Goal: Task Accomplishment & Management: Manage account settings

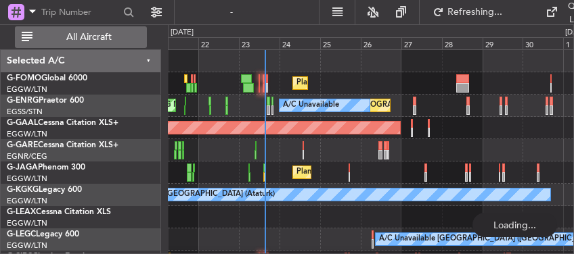
click at [110, 39] on span "All Aircraft" at bounding box center [89, 36] width 108 height 9
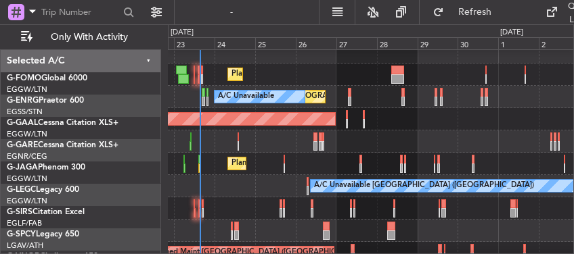
scroll to position [8, 0]
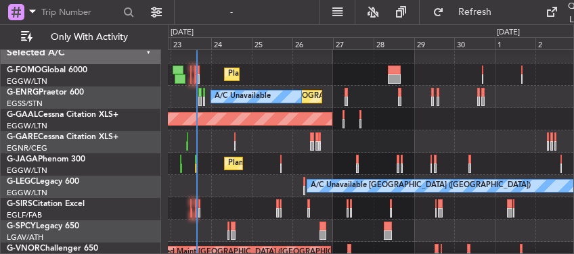
click at [368, 178] on div "A/C Unavailable London (Luton) A/C Unavailable" at bounding box center [370, 186] width 405 height 22
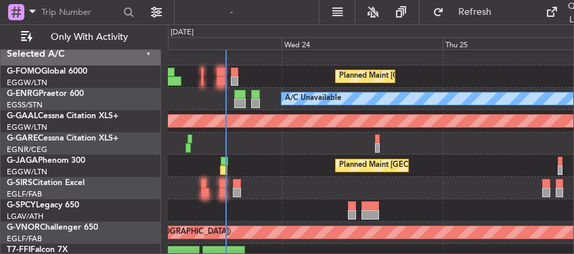
click at [567, 170] on div "Planned Maint [GEOGRAPHIC_DATA] ([GEOGRAPHIC_DATA])" at bounding box center [370, 166] width 405 height 22
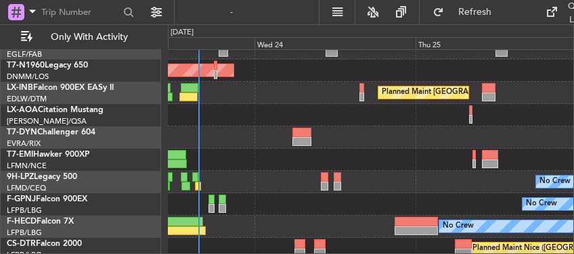
scroll to position [197, 0]
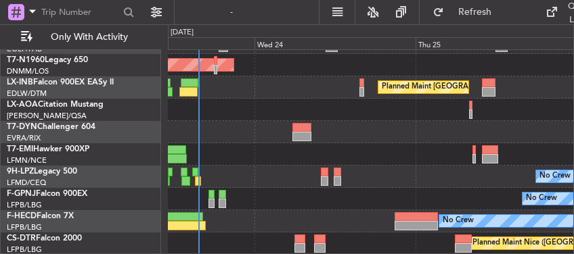
click at [256, 0] on html "23 Sep 2025 - 26 Sep 2025 Refresh Quick Links Only With Activity AOG Maint Lond…" at bounding box center [287, 127] width 574 height 254
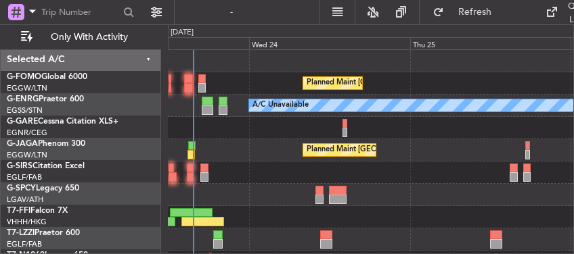
scroll to position [0, 0]
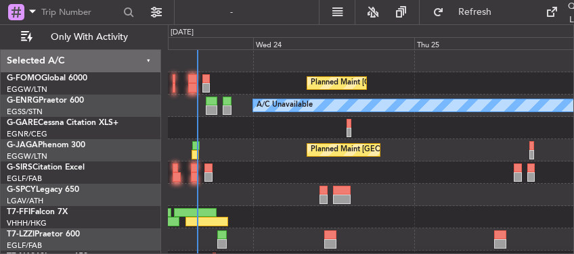
click at [213, 254] on html "23 Sep 2025 - 26 Sep 2025 Refresh Quick Links Only With Activity Planned Maint …" at bounding box center [287, 127] width 574 height 254
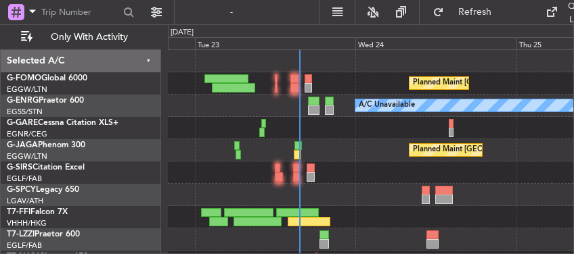
click at [346, 103] on div "Planned Maint London (Luton) Unplanned Maint London (Stansted) A/C Unavailable …" at bounding box center [370, 251] width 405 height 402
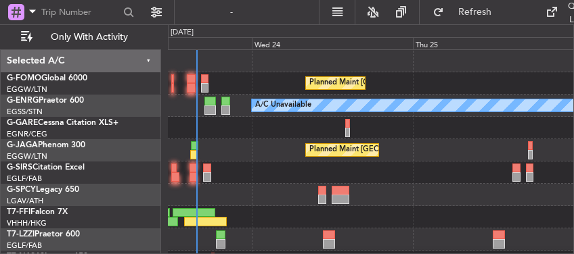
click at [292, 209] on div "Planned Maint London (Luton) Unplanned Maint London (Stansted) A/C Unavailable …" at bounding box center [370, 251] width 405 height 402
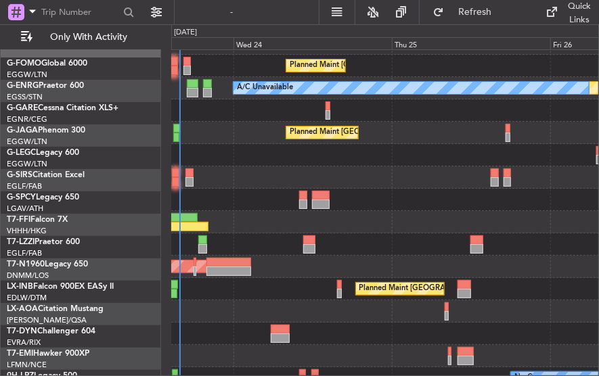
scroll to position [18, 0]
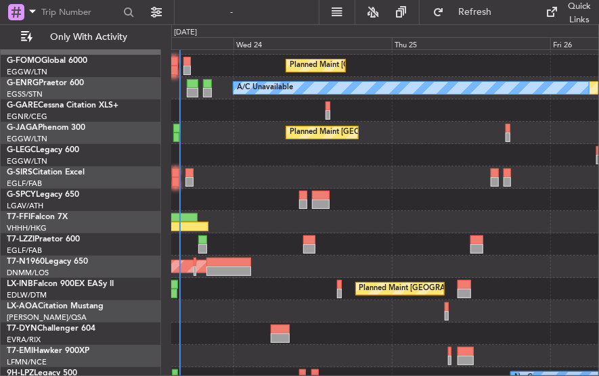
click at [279, 179] on div at bounding box center [384, 177] width 427 height 22
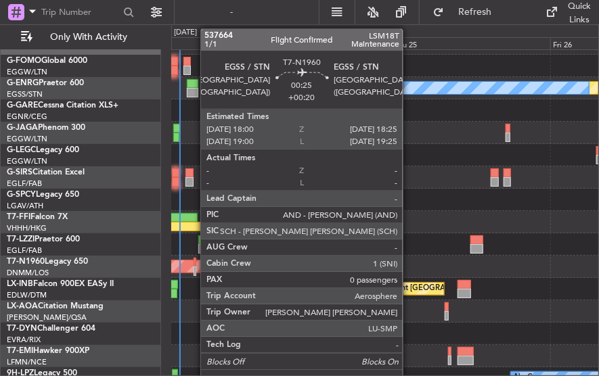
click at [193, 254] on div at bounding box center [194, 270] width 3 height 9
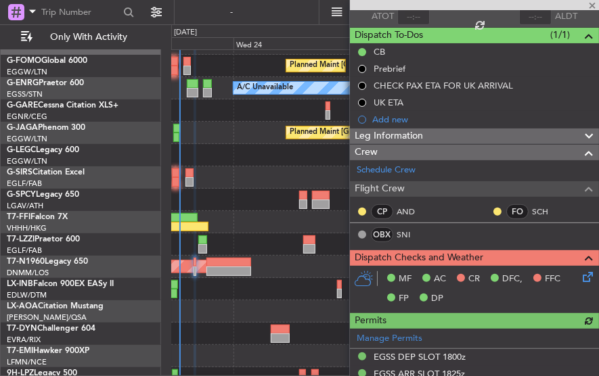
scroll to position [271, 0]
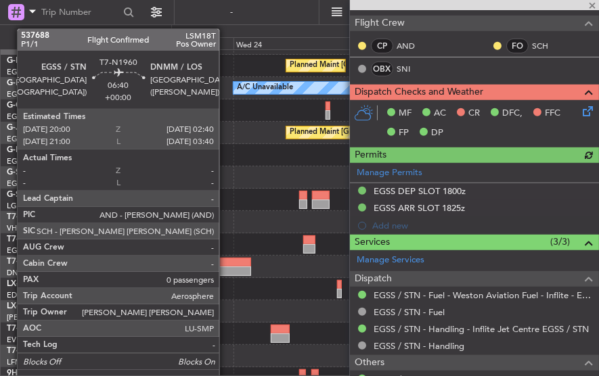
click at [226, 254] on div at bounding box center [228, 270] width 45 height 9
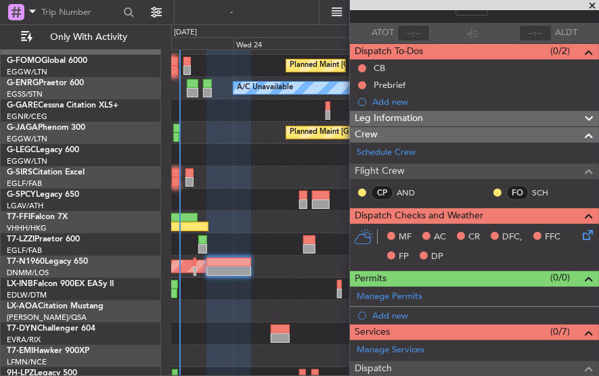
scroll to position [292, 0]
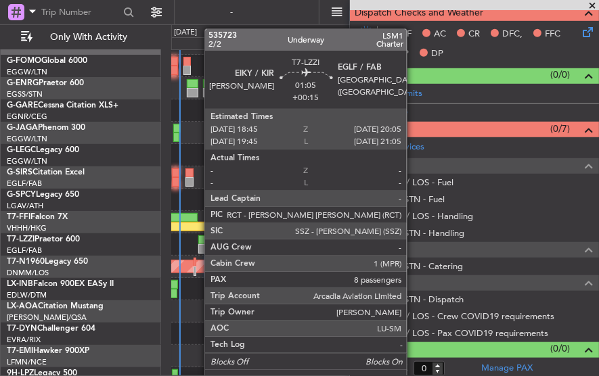
click at [198, 246] on div at bounding box center [202, 248] width 9 height 9
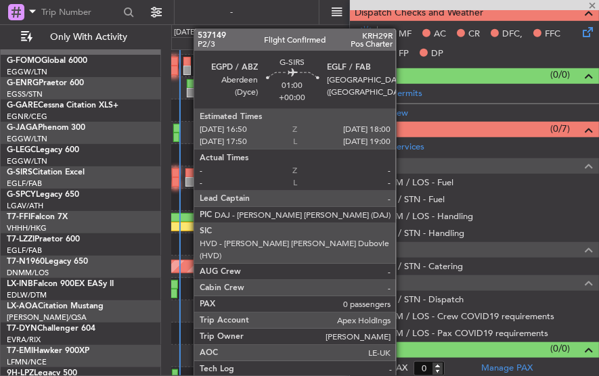
click at [187, 175] on div at bounding box center [189, 172] width 8 height 9
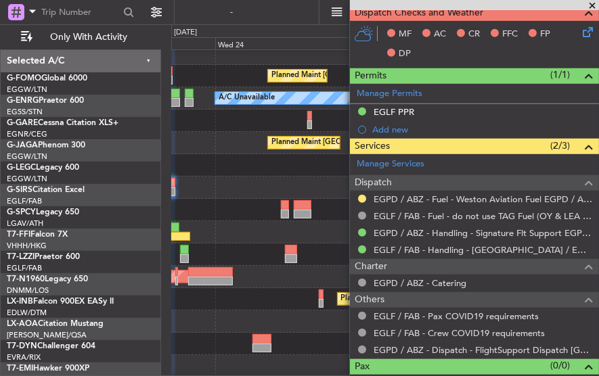
scroll to position [9, 0]
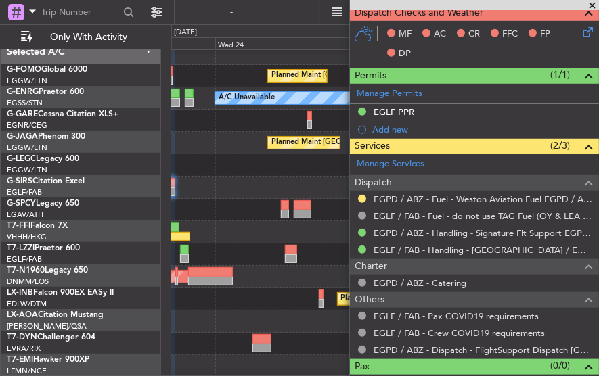
click at [264, 254] on div at bounding box center [384, 321] width 427 height 22
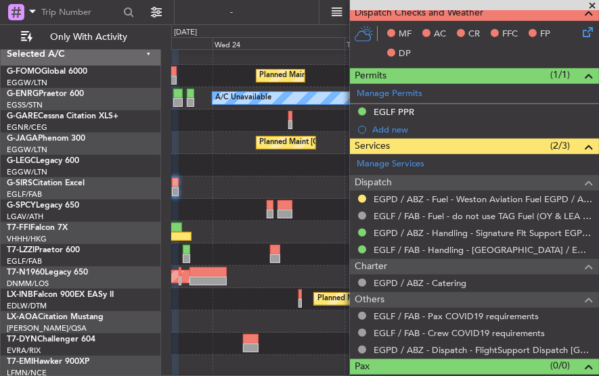
scroll to position [8, 0]
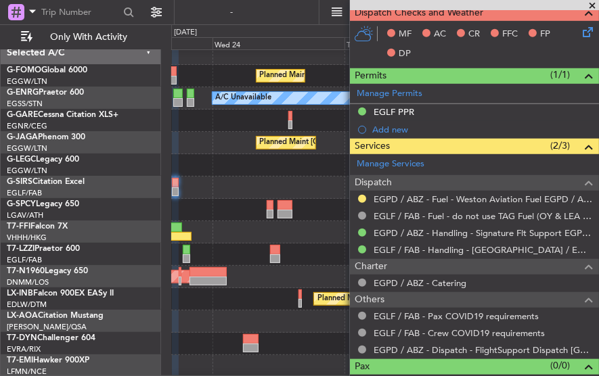
click at [268, 254] on div "Planned Maint [GEOGRAPHIC_DATA] ([GEOGRAPHIC_DATA])" at bounding box center [384, 299] width 427 height 22
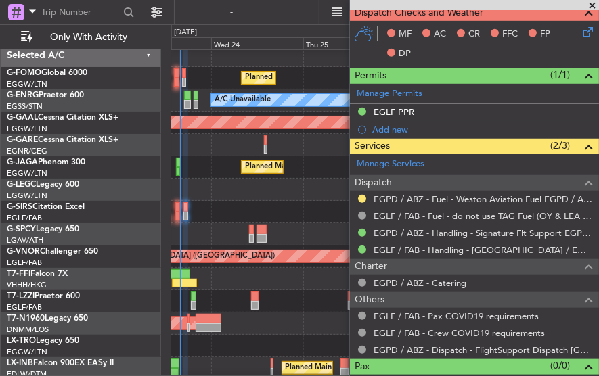
scroll to position [9, 0]
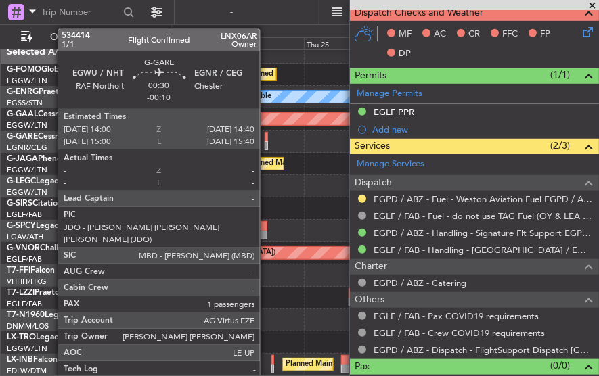
click at [266, 139] on div at bounding box center [265, 136] width 3 height 9
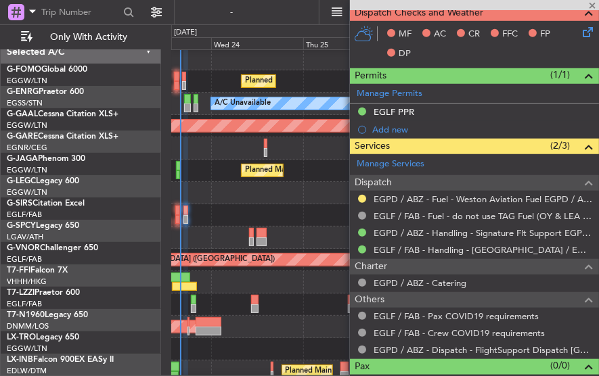
scroll to position [0, 0]
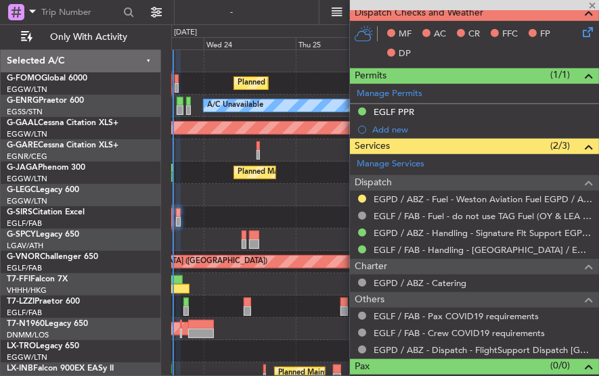
type input "-00:10"
type input "1"
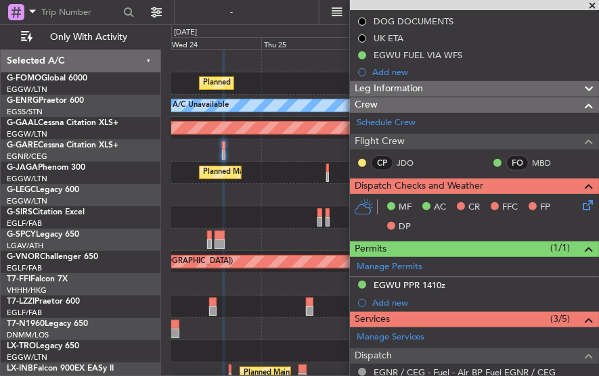
scroll to position [241, 0]
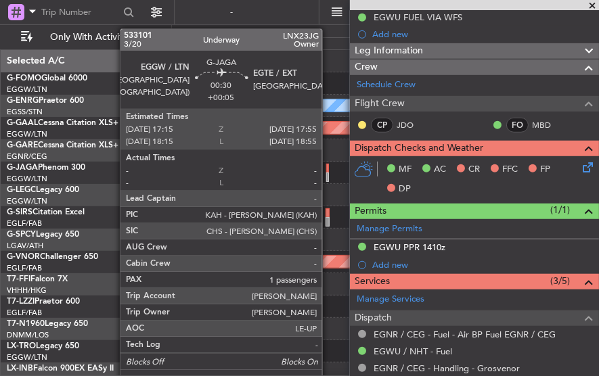
click at [329, 174] on div at bounding box center [327, 176] width 3 height 9
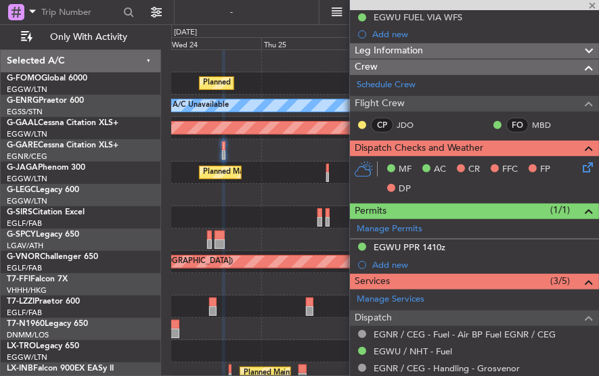
type input "+00:05"
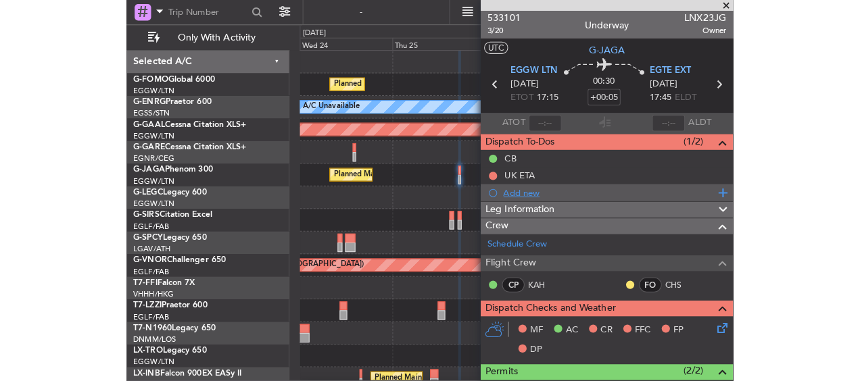
scroll to position [135, 0]
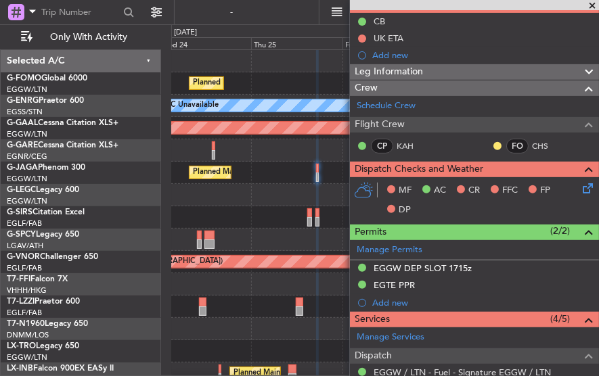
click at [262, 216] on div "Planned Maint London (Luton) Unplanned Maint London (Stansted) A/C Unavailable …" at bounding box center [384, 284] width 427 height 469
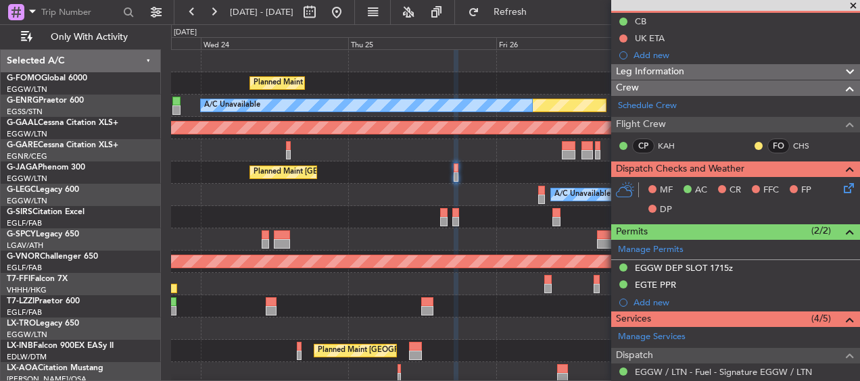
click at [515, 254] on div "Planned Maint London (Luton) Unplanned Maint London (Stansted) A/C Unavailable …" at bounding box center [515, 273] width 689 height 446
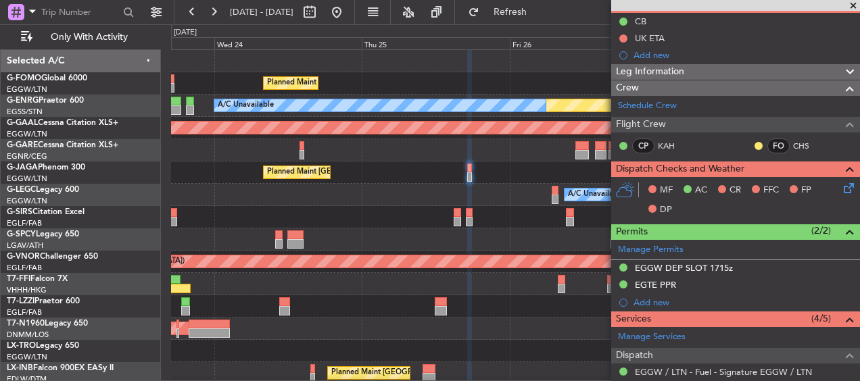
click at [474, 218] on div "Planned Maint London (Luton) Unplanned Maint London (Stansted) A/C Unavailable …" at bounding box center [515, 295] width 689 height 491
click at [452, 217] on div at bounding box center [515, 217] width 689 height 22
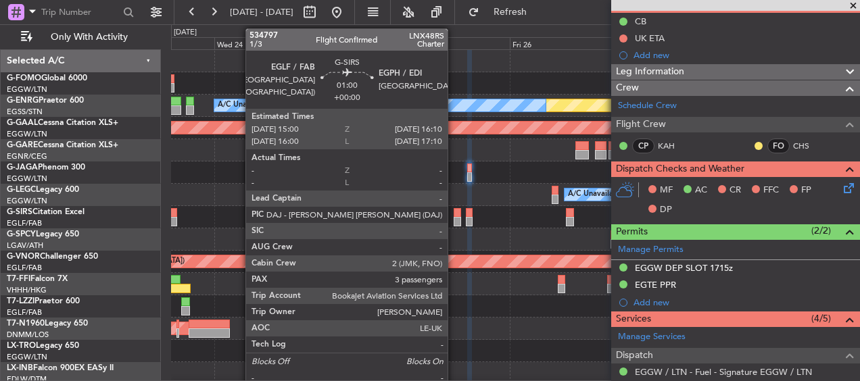
click at [455, 217] on div at bounding box center [457, 221] width 7 height 9
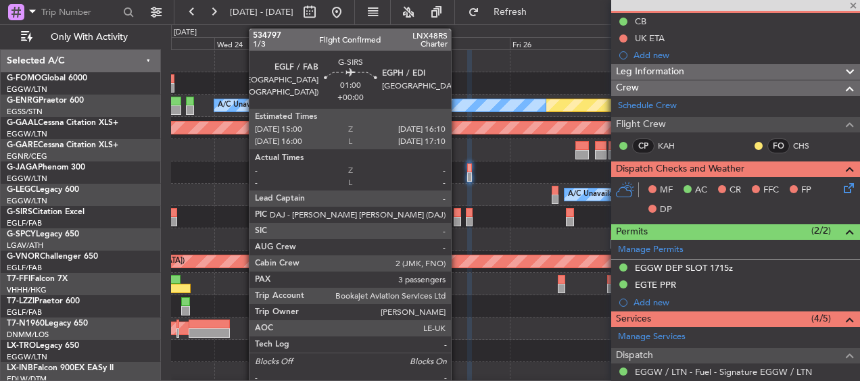
type input "5"
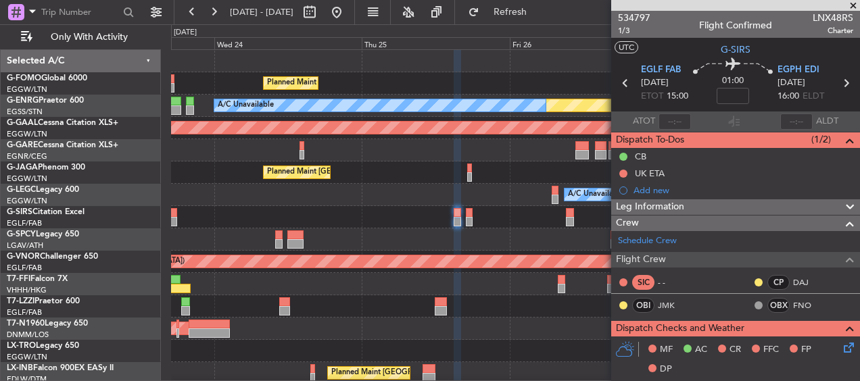
scroll to position [203, 0]
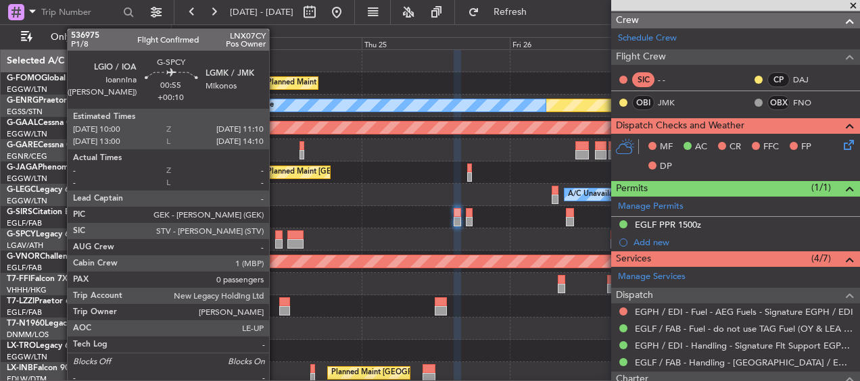
click at [276, 242] on div at bounding box center [278, 243] width 7 height 9
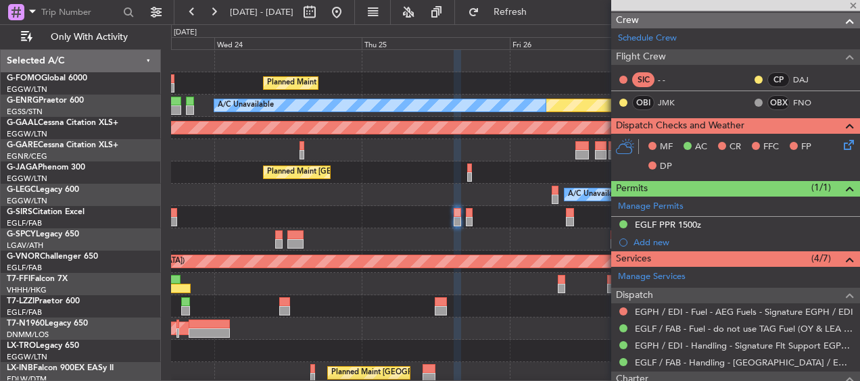
type input "+00:10"
type input "0"
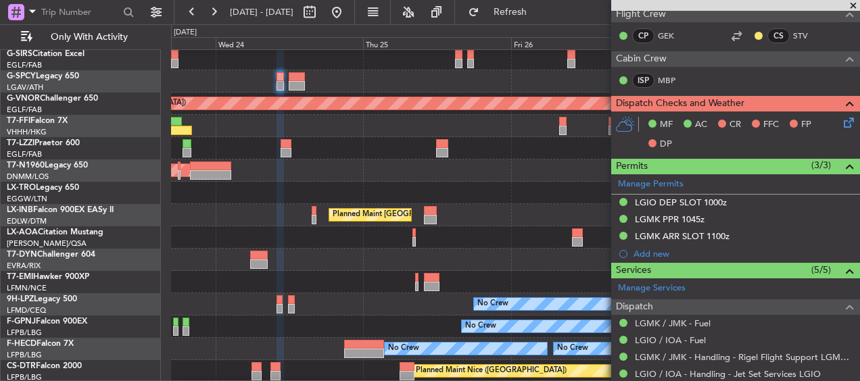
scroll to position [158, 0]
click at [469, 135] on div "A/C Unavailable London (Luton) Planned Maint London (Farnborough) A/C Unavailab…" at bounding box center [515, 137] width 689 height 491
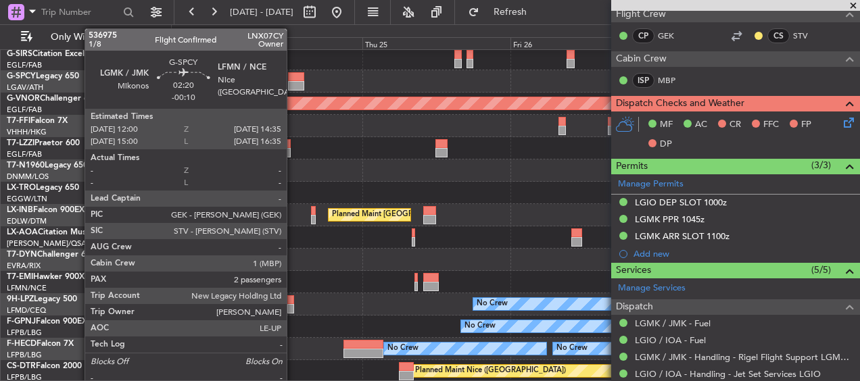
click at [297, 77] on div at bounding box center [296, 76] width 16 height 9
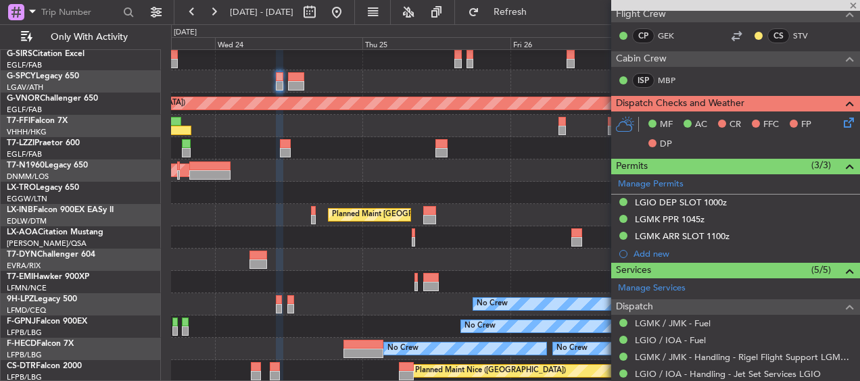
type input "-00:10"
type input "2"
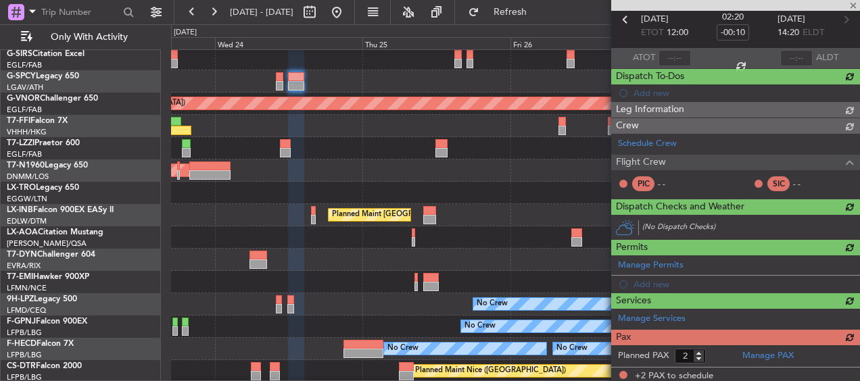
scroll to position [330, 0]
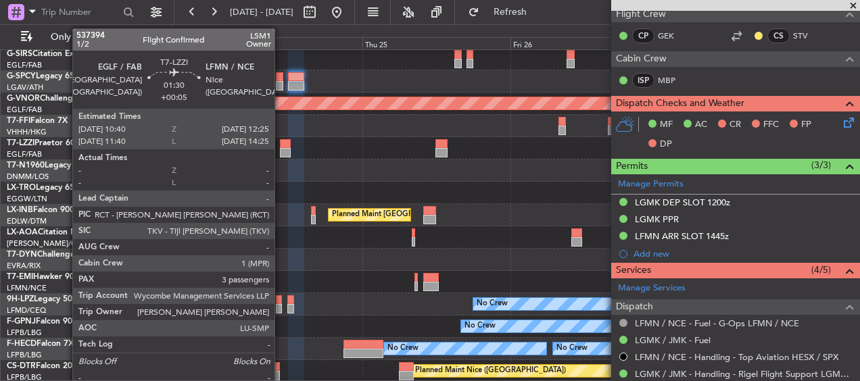
click at [281, 150] on div at bounding box center [285, 152] width 11 height 9
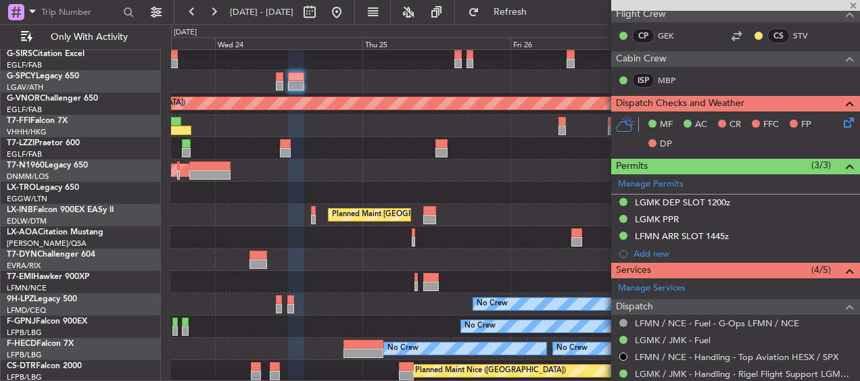
type input "+00:05"
type input "3"
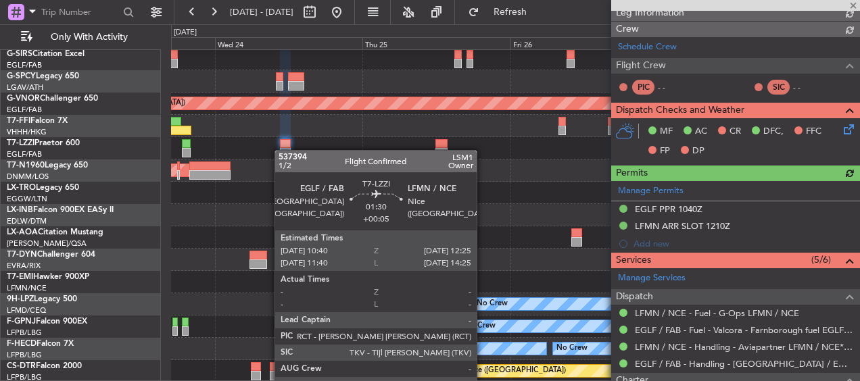
scroll to position [229, 0]
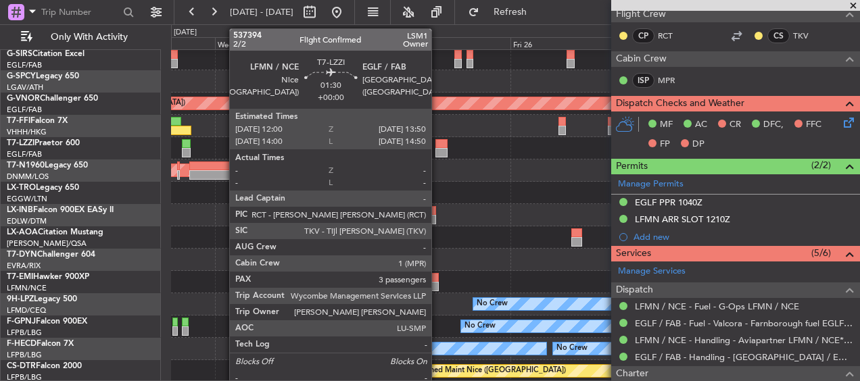
click at [438, 149] on div at bounding box center [441, 152] width 11 height 9
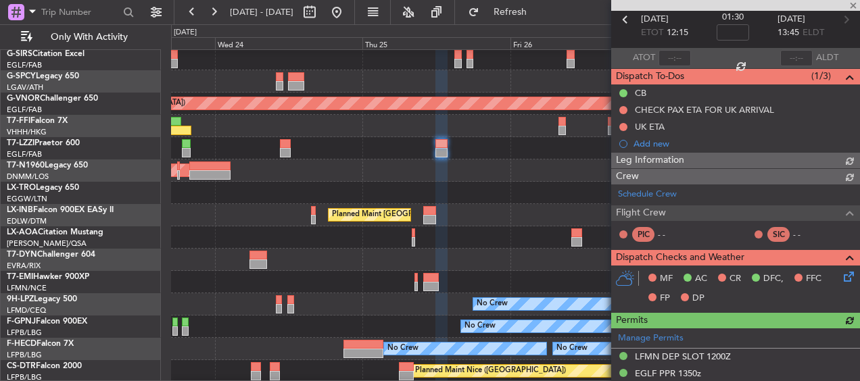
scroll to position [262, 0]
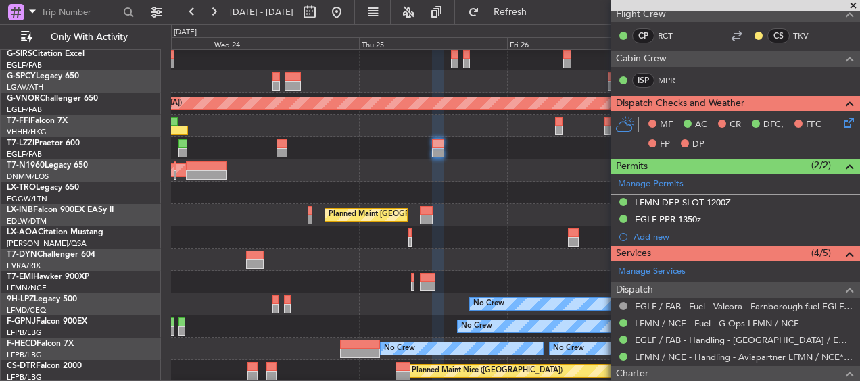
click at [402, 254] on div "A/C Unavailable London (Luton) Planned Maint London (Farnborough) A/C Unavailab…" at bounding box center [515, 137] width 689 height 491
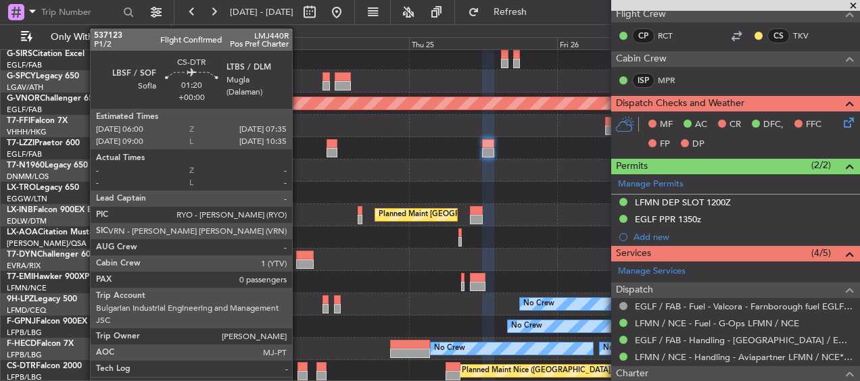
click at [297, 254] on div "Planned Maint Nice (Côte d'Azur Airport) AOG Maint Sofia" at bounding box center [515, 371] width 689 height 22
click at [302, 254] on div at bounding box center [303, 367] width 10 height 9
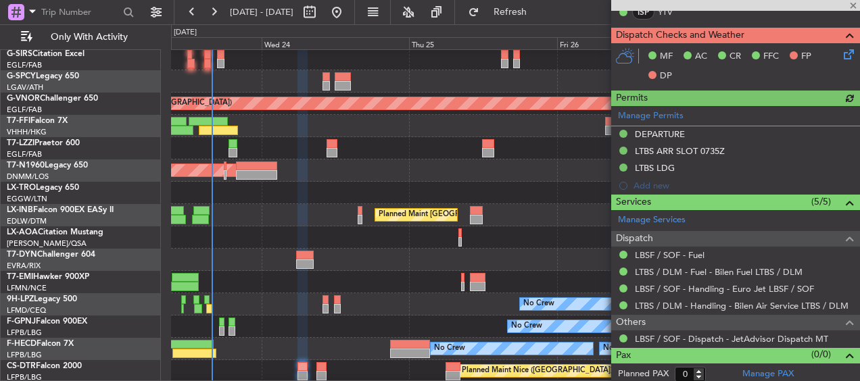
scroll to position [348, 0]
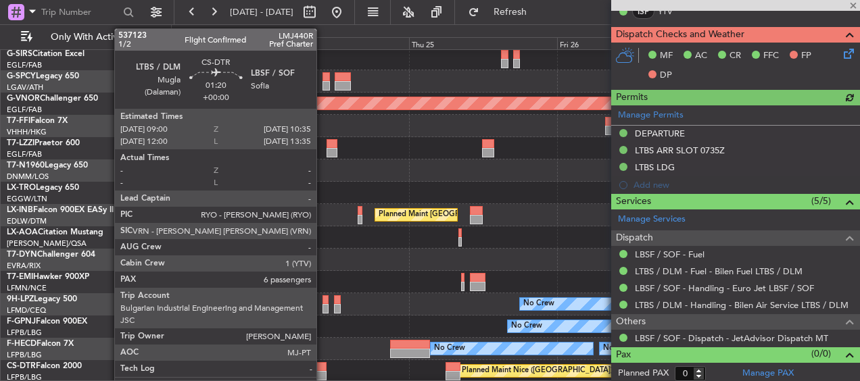
click at [323, 254] on div at bounding box center [322, 367] width 10 height 9
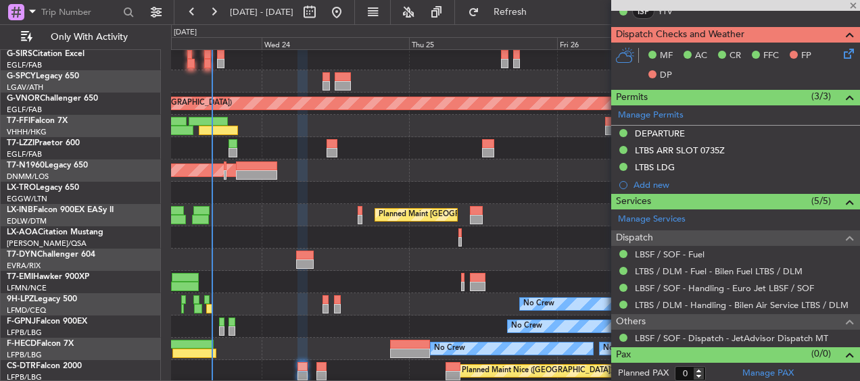
type input "6"
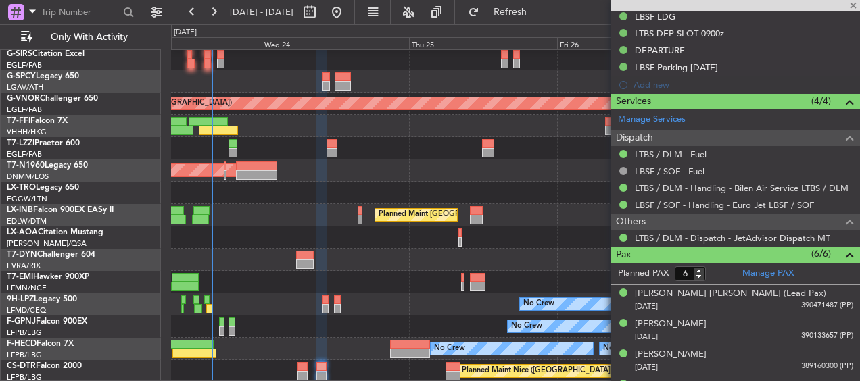
scroll to position [484, 0]
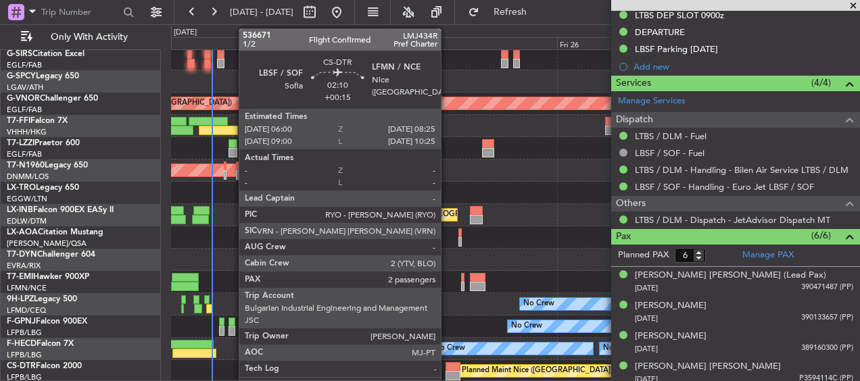
click at [448, 254] on div at bounding box center [453, 367] width 15 height 9
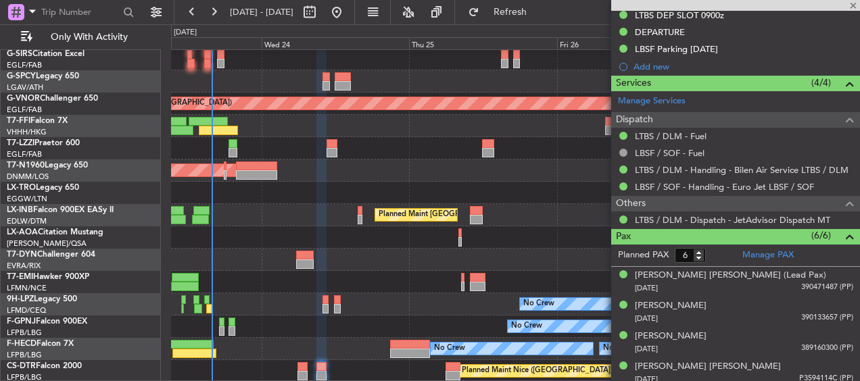
type input "+00:15"
type input "2"
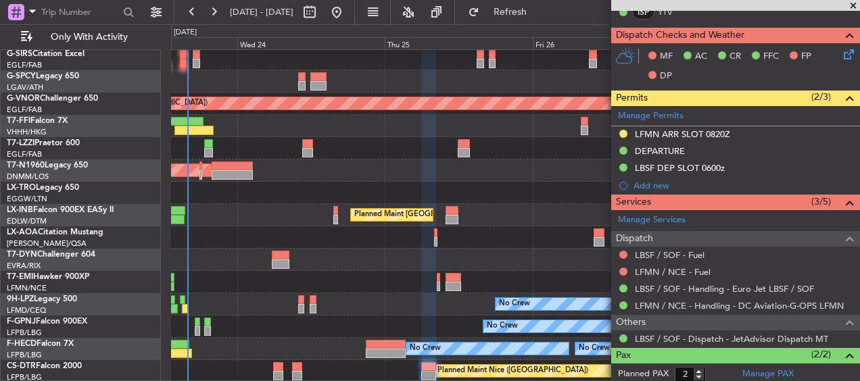
scroll to position [158, 0]
click at [500, 254] on div "A/C Unavailable [GEOGRAPHIC_DATA] ([GEOGRAPHIC_DATA]) Planned Maint [GEOGRAPHIC…" at bounding box center [515, 137] width 689 height 491
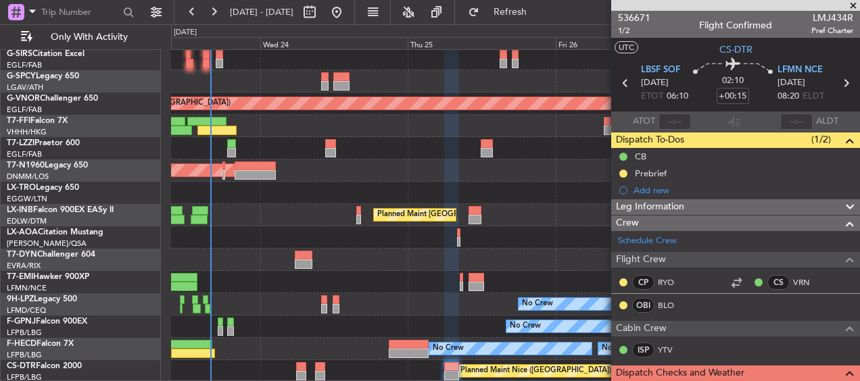
click at [471, 0] on html "23 Sep 2025 - 28 Sep 2025 Refresh Quick Links Only With Activity A/C Unavailabl…" at bounding box center [430, 190] width 860 height 381
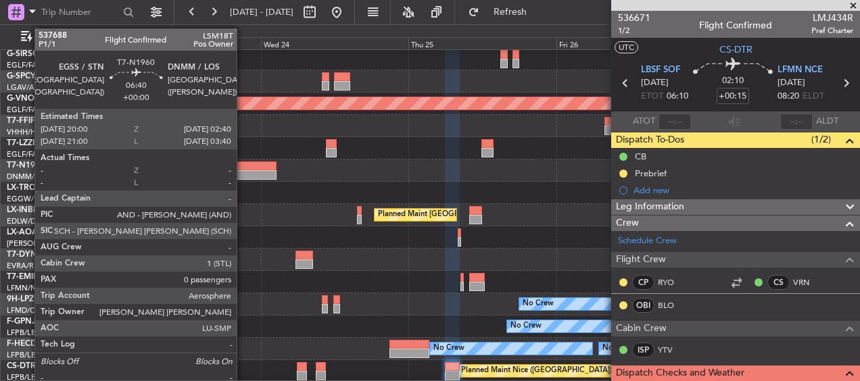
click at [243, 168] on div at bounding box center [255, 166] width 41 height 9
click at [241, 168] on div at bounding box center [255, 166] width 41 height 9
click at [245, 164] on div at bounding box center [255, 166] width 41 height 9
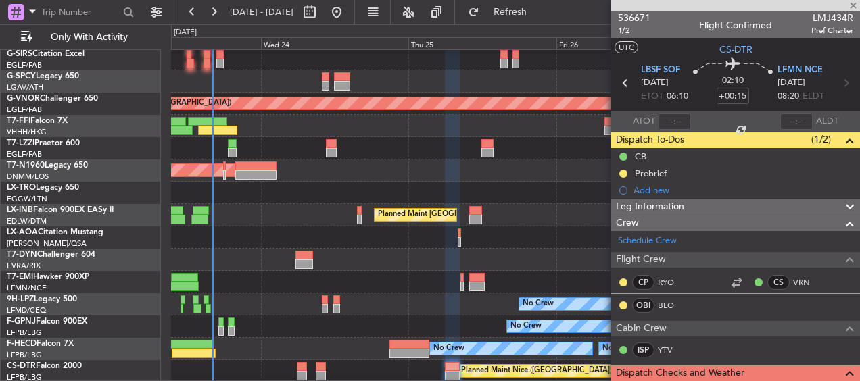
type input "0"
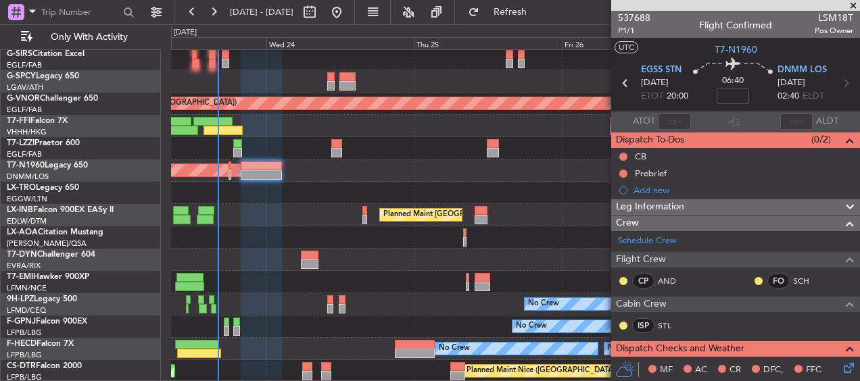
click at [252, 254] on div "A/C Unavailable London (Luton) Planned Maint London (Farnborough) Planned Maint…" at bounding box center [515, 137] width 689 height 491
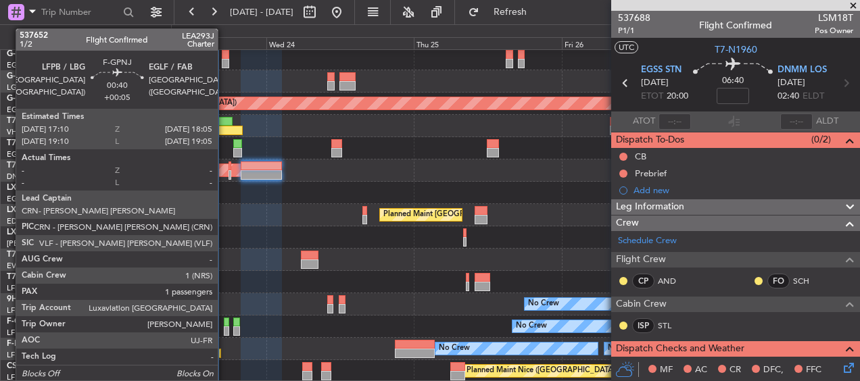
click at [225, 254] on div at bounding box center [227, 331] width 6 height 9
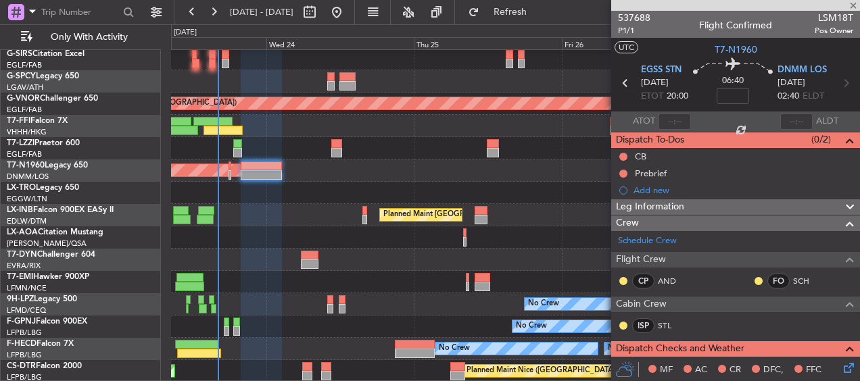
type input "+00:05"
type input "1"
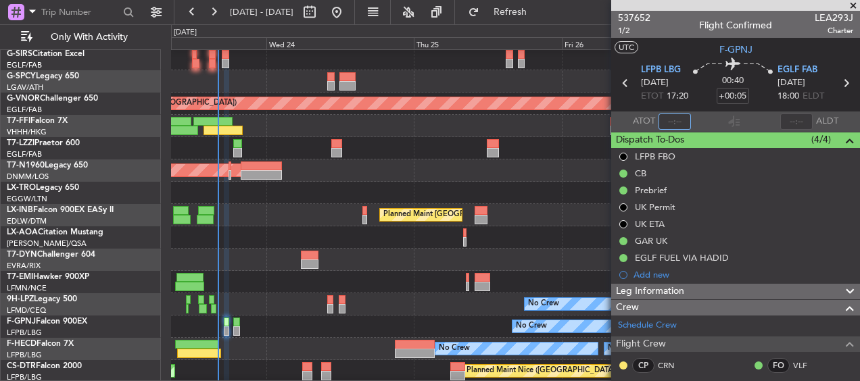
click at [573, 124] on input "text" at bounding box center [675, 122] width 32 height 16
click at [573, 127] on section "ATOT 1610 ALDT" at bounding box center [735, 122] width 249 height 20
type input "16:10"
click at [573, 197] on div "Planned Maint [GEOGRAPHIC_DATA] ([GEOGRAPHIC_DATA])" at bounding box center [515, 193] width 689 height 22
click at [371, 254] on div "Planned Maint [GEOGRAPHIC_DATA]" at bounding box center [515, 282] width 689 height 22
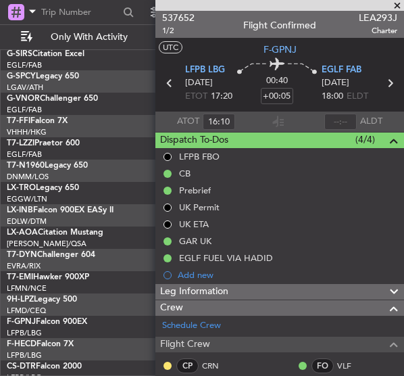
click at [394, 7] on span at bounding box center [398, 6] width 14 height 12
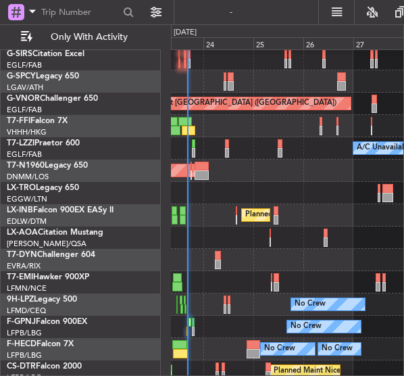
type input "0"
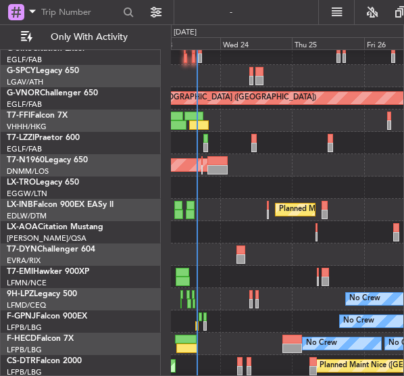
click at [231, 250] on div "A/C Unavailable London (Luton) Planned Maint London (Farnborough) A/C Unavailab…" at bounding box center [287, 131] width 233 height 491
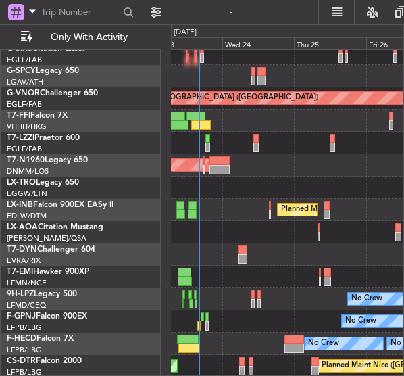
scroll to position [97, 0]
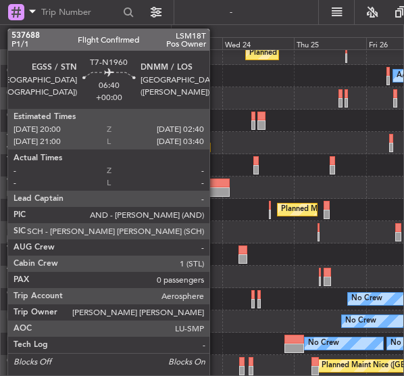
click at [216, 186] on div at bounding box center [220, 183] width 20 height 9
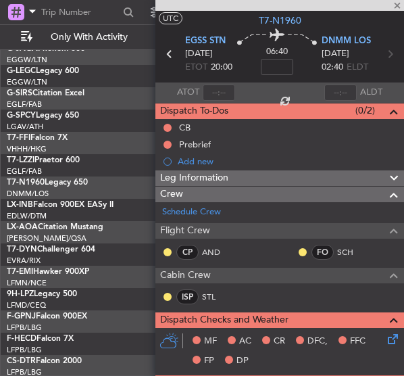
scroll to position [0, 0]
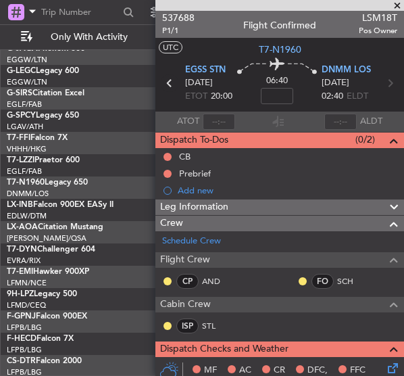
click at [166, 83] on icon at bounding box center [170, 83] width 18 height 18
type input "+00:20"
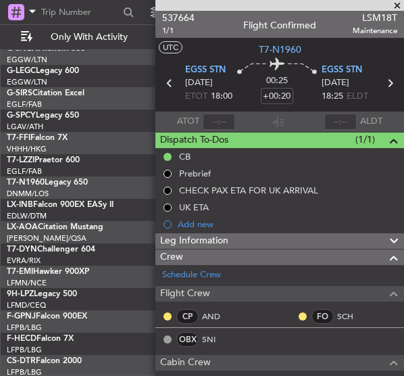
click at [381, 83] on icon at bounding box center [390, 83] width 18 height 18
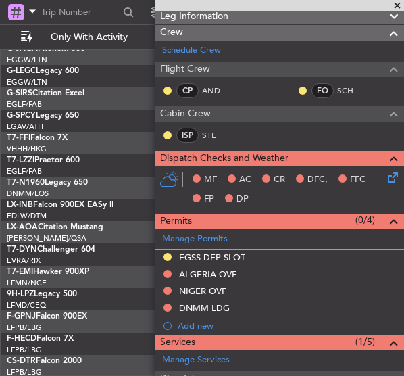
scroll to position [133, 0]
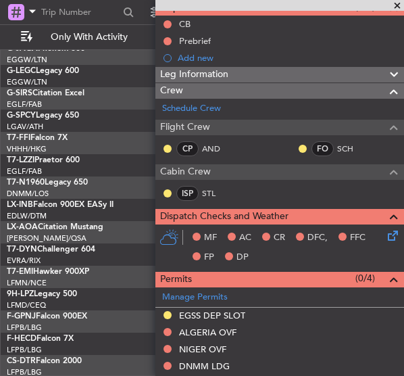
click at [396, 7] on span at bounding box center [398, 6] width 14 height 12
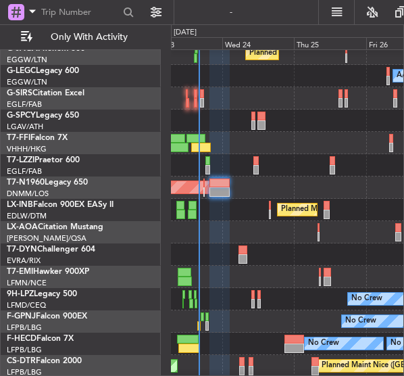
scroll to position [0, 0]
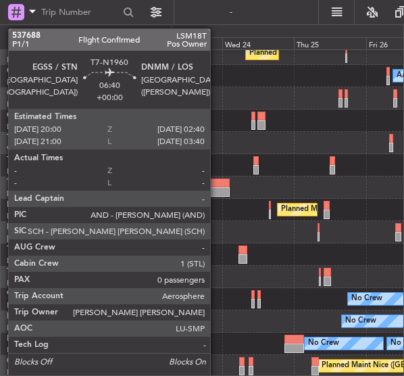
click at [218, 179] on div at bounding box center [220, 183] width 20 height 9
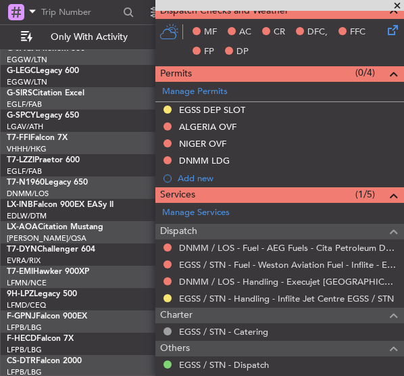
scroll to position [403, 0]
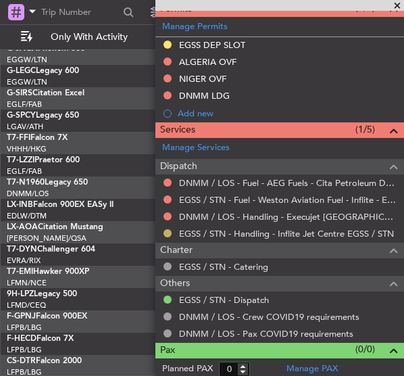
click at [166, 229] on button at bounding box center [168, 233] width 8 height 8
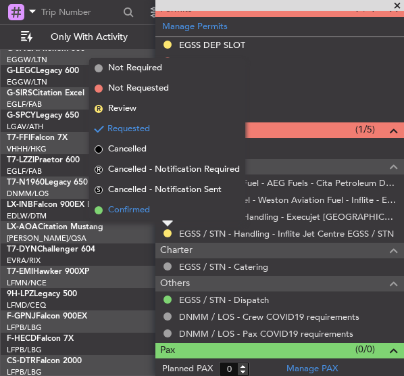
click at [149, 209] on span "Confirmed" at bounding box center [129, 211] width 42 height 14
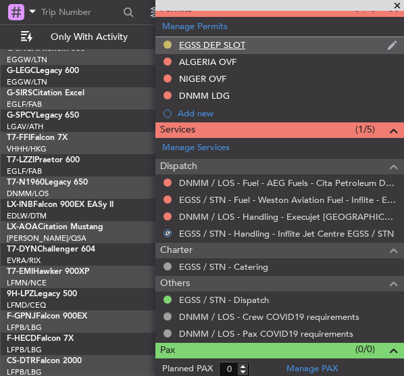
click at [169, 41] on button at bounding box center [168, 45] width 8 height 8
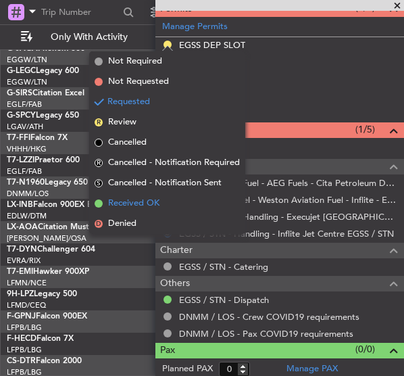
click at [154, 204] on span "Received OK" at bounding box center [133, 204] width 51 height 14
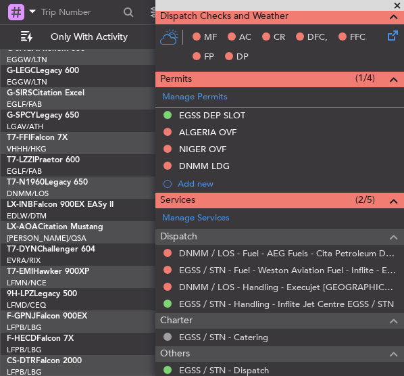
scroll to position [331, 0]
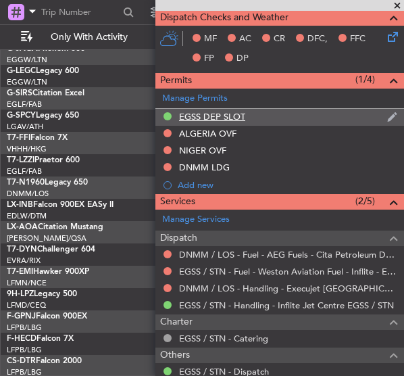
click at [288, 118] on div "EGSS DEP SLOT" at bounding box center [280, 117] width 249 height 17
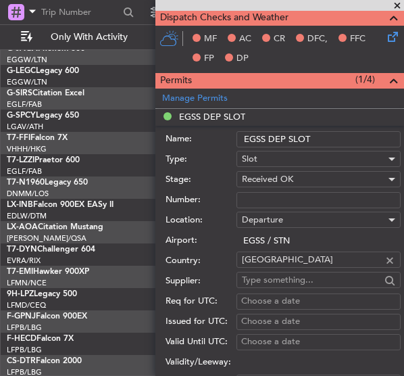
click at [324, 135] on input "EGSS DEP SLOT" at bounding box center [319, 139] width 164 height 16
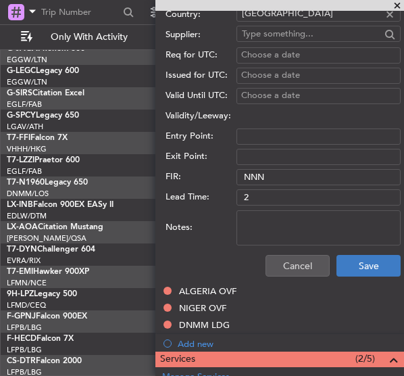
scroll to position [602, 0]
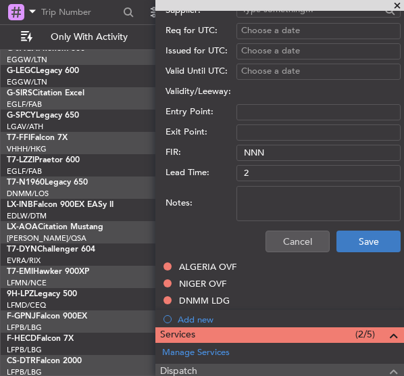
type input "EGSS DEP SLOT 2000z"
click at [371, 241] on button "Save" at bounding box center [369, 242] width 64 height 22
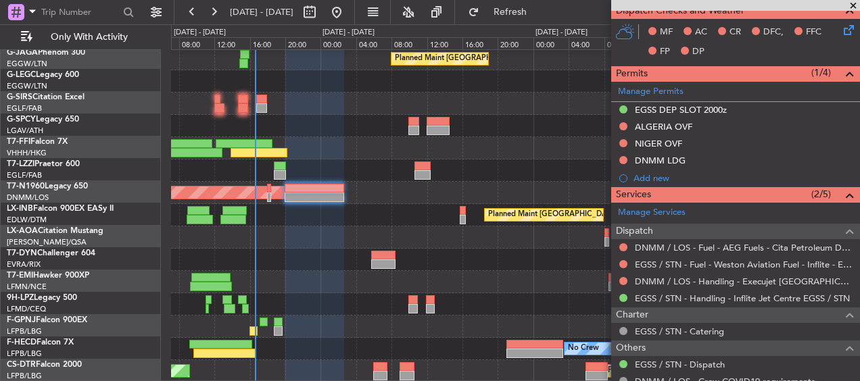
scroll to position [91, 0]
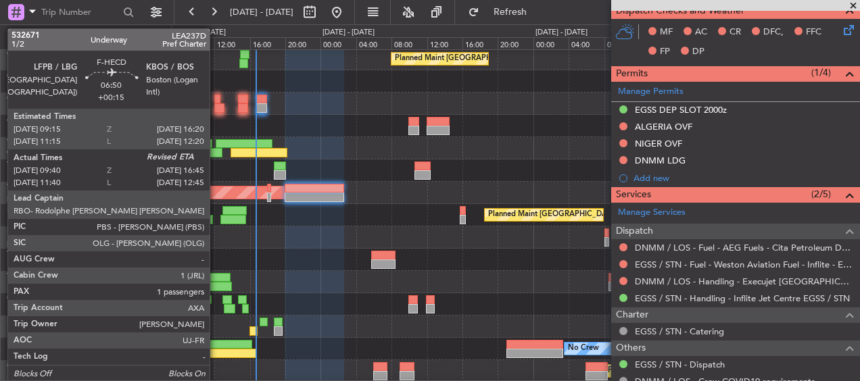
click at [216, 254] on div at bounding box center [224, 353] width 63 height 9
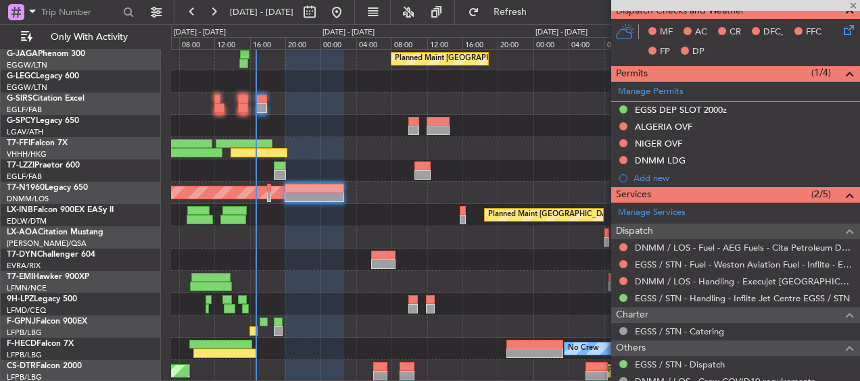
type input "+00:15"
type input "09:50"
type input "1"
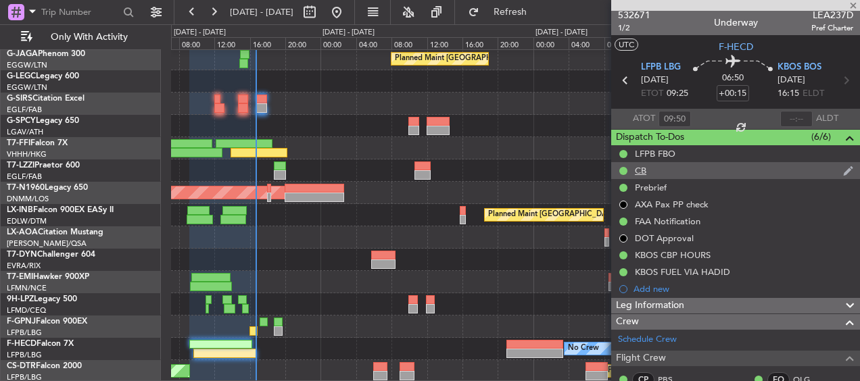
scroll to position [0, 0]
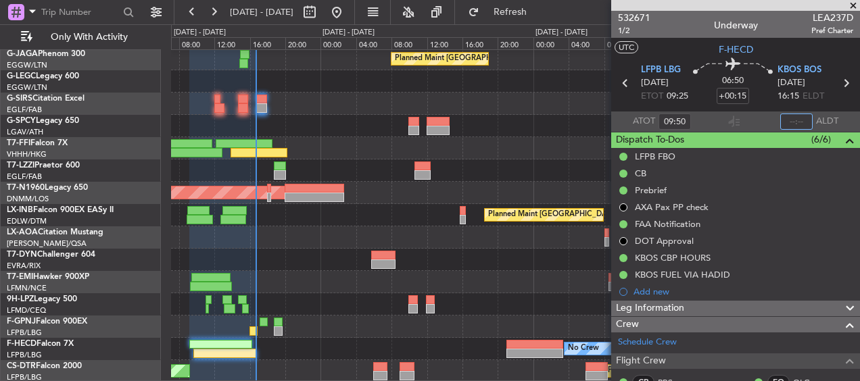
click at [573, 123] on input "text" at bounding box center [797, 122] width 32 height 16
type input "16:37"
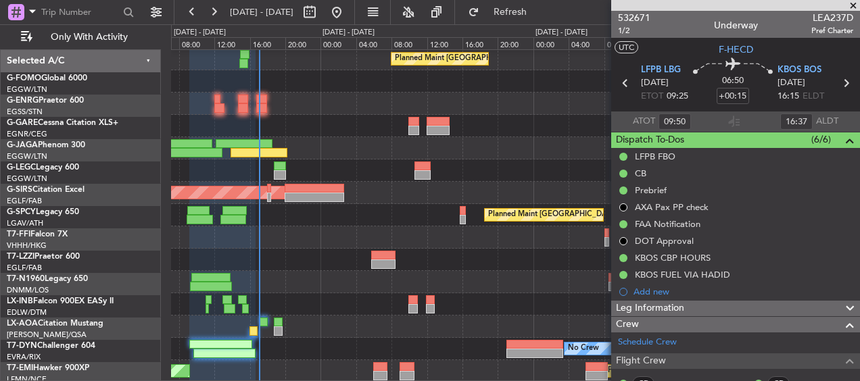
scroll to position [91, 0]
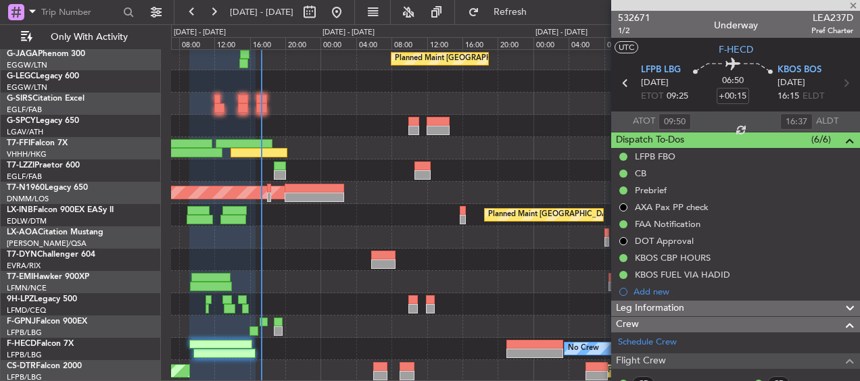
click at [312, 129] on div at bounding box center [515, 126] width 689 height 22
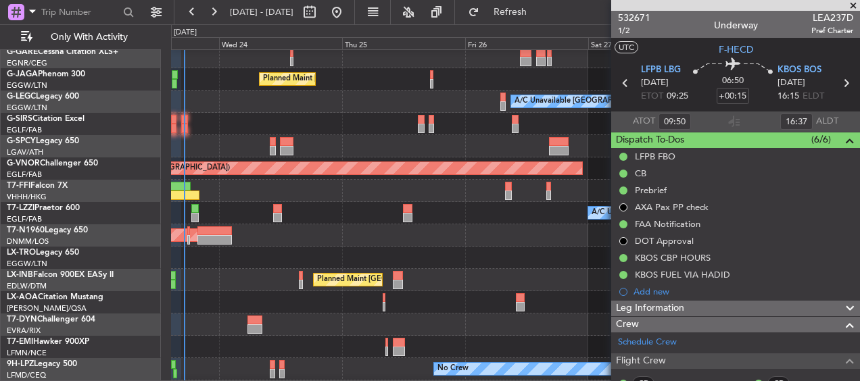
click at [279, 185] on div "Planned Maint Tianjin ([GEOGRAPHIC_DATA])" at bounding box center [515, 191] width 689 height 22
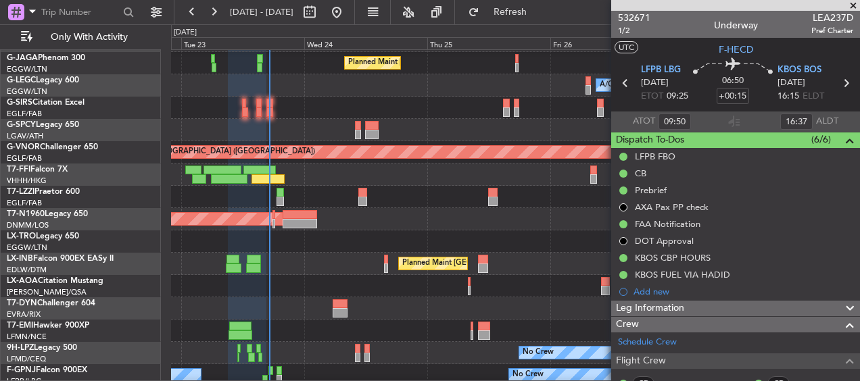
click at [371, 168] on div "Planned Maint Tianjin ([GEOGRAPHIC_DATA])" at bounding box center [515, 175] width 689 height 22
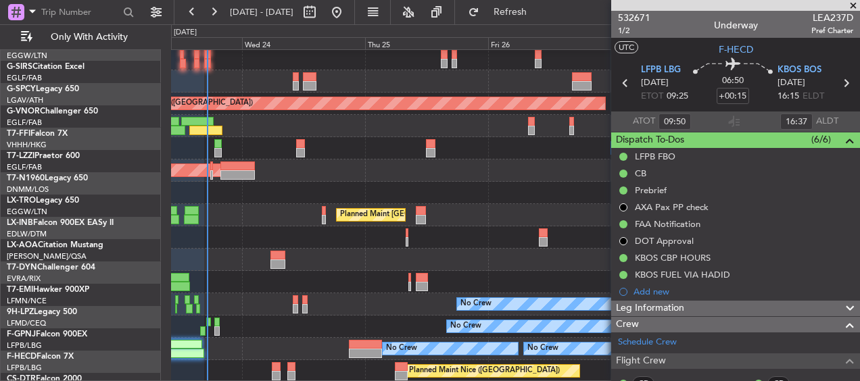
scroll to position [158, 0]
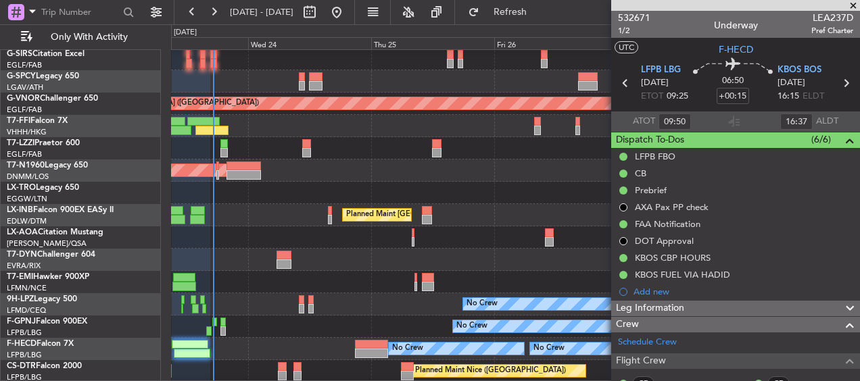
click at [323, 89] on div "A/C Unavailable [GEOGRAPHIC_DATA] ([GEOGRAPHIC_DATA]) Planned Maint [GEOGRAPHIC…" at bounding box center [515, 137] width 689 height 491
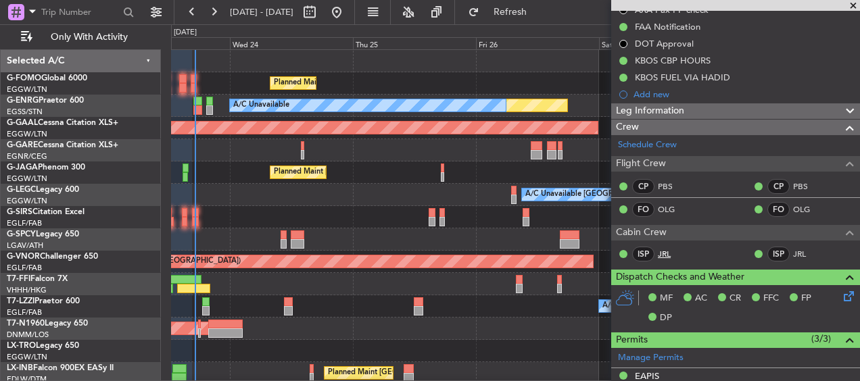
scroll to position [0, 0]
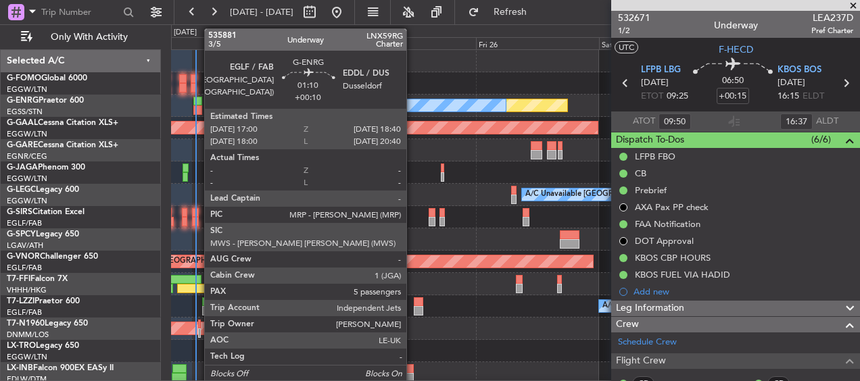
click at [197, 109] on div at bounding box center [197, 110] width 9 height 9
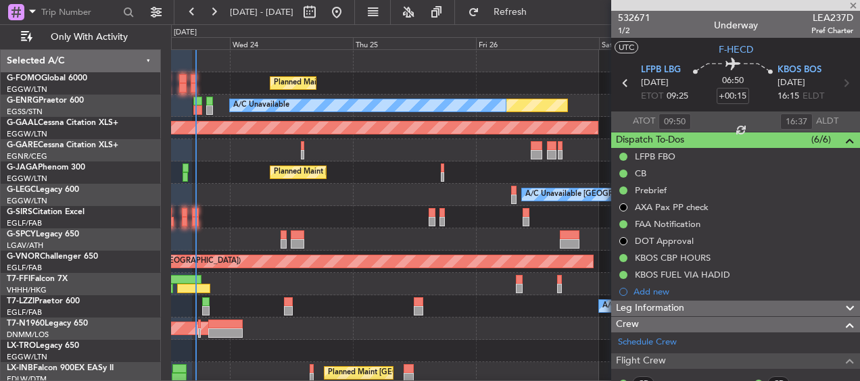
type input "+00:10"
type input "5"
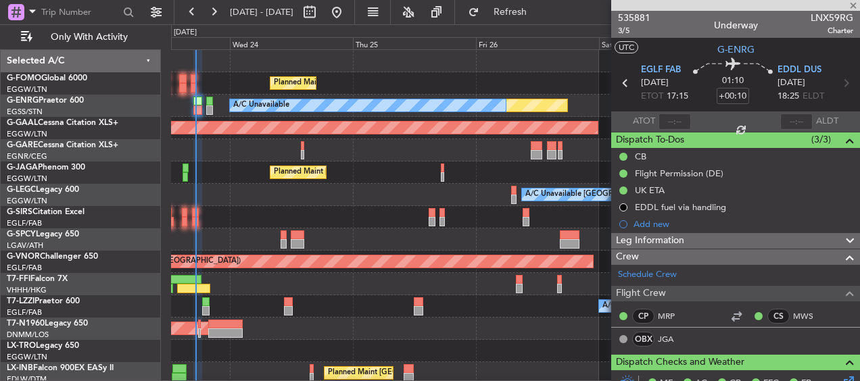
click at [676, 123] on div at bounding box center [675, 122] width 32 height 16
click at [674, 120] on input "text" at bounding box center [675, 122] width 32 height 16
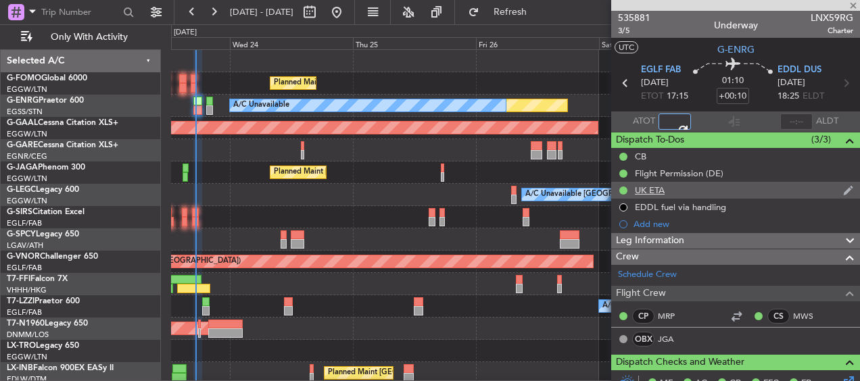
type input "17:18"
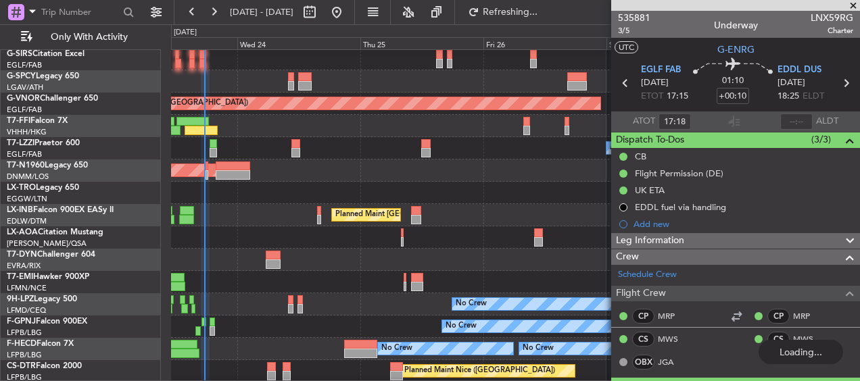
click at [314, 93] on div "A/C Unavailable [GEOGRAPHIC_DATA] ([GEOGRAPHIC_DATA]) Planned Maint [GEOGRAPHIC…" at bounding box center [515, 137] width 689 height 491
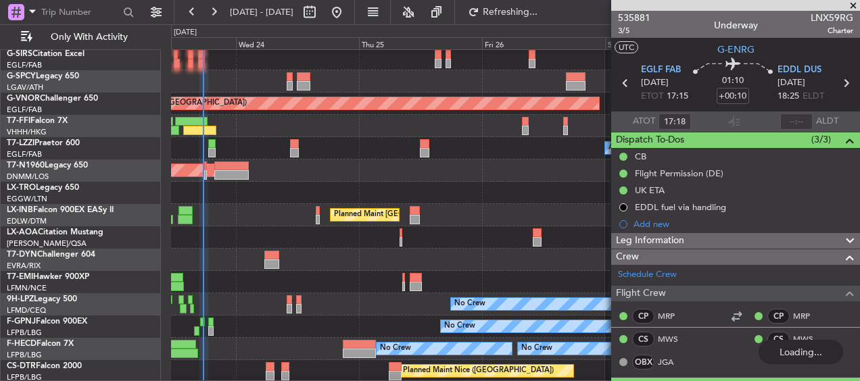
scroll to position [158, 0]
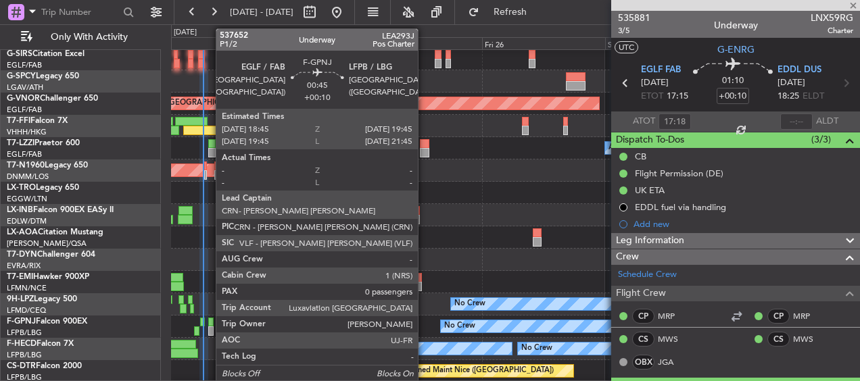
click at [209, 329] on div at bounding box center [210, 331] width 5 height 9
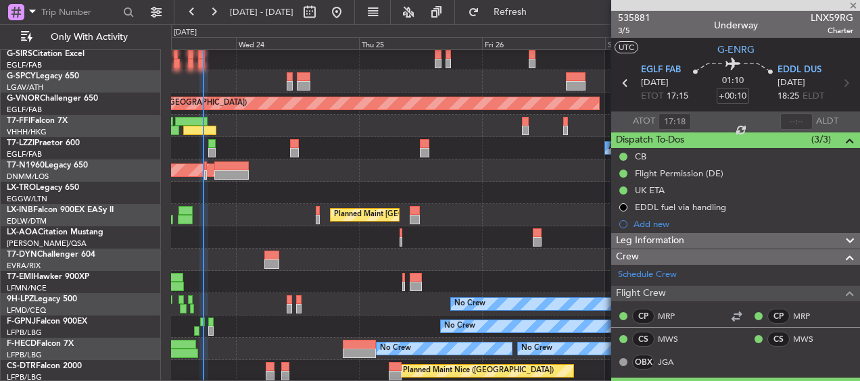
type input "0"
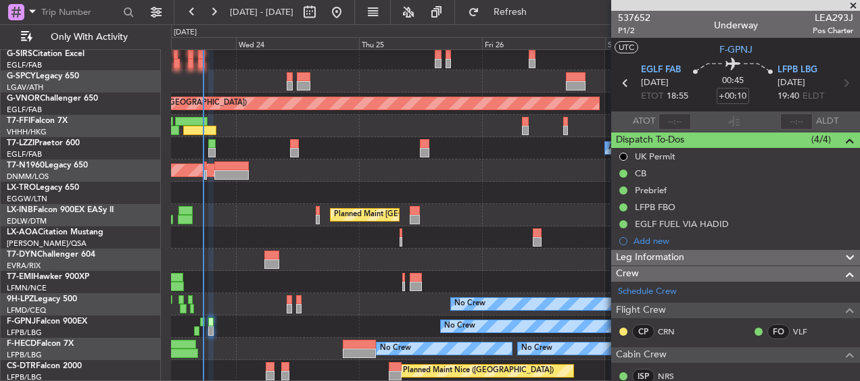
click at [679, 118] on mat-tooltip-component "Estimated Take-Off Time" at bounding box center [662, 107] width 108 height 36
click at [673, 121] on mat-tooltip-component "Estimated Take-Off Time" at bounding box center [662, 107] width 108 height 36
click at [667, 126] on input "text" at bounding box center [675, 122] width 32 height 16
type input "17:38"
